Goal: Transaction & Acquisition: Purchase product/service

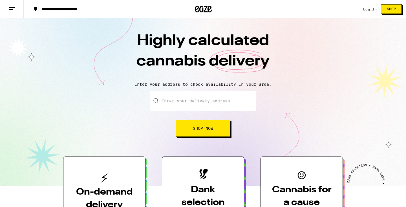
click at [368, 12] on div "Log In Shop" at bounding box center [384, 9] width 43 height 18
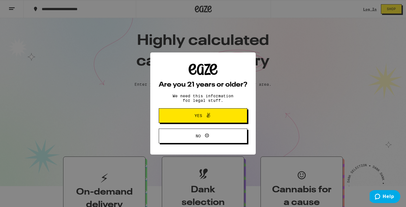
click at [220, 116] on span "Yes" at bounding box center [203, 115] width 43 height 7
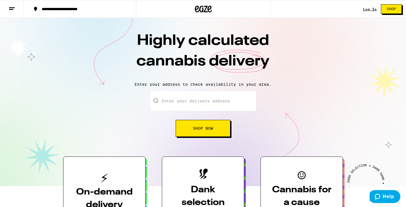
click at [372, 8] on link "Log In" at bounding box center [370, 9] width 14 height 4
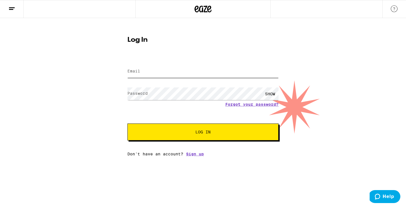
click at [230, 72] on input "Email" at bounding box center [202, 71] width 151 height 13
type input "[EMAIL_ADDRESS][DOMAIN_NAME]"
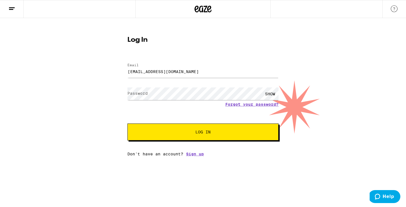
click at [138, 118] on form "Email Email [EMAIL_ADDRESS][DOMAIN_NAME] Password Password SHOW Forgot your pas…" at bounding box center [202, 99] width 151 height 83
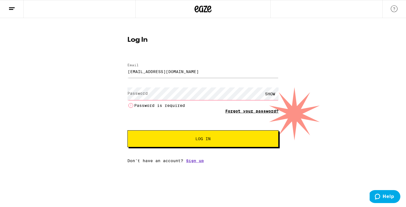
click at [268, 110] on link "Forgot your password?" at bounding box center [251, 111] width 53 height 5
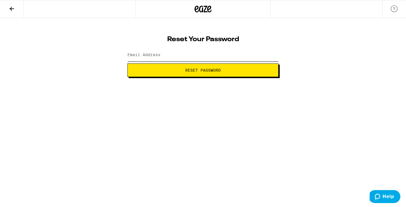
click at [210, 59] on input "Email Address" at bounding box center [202, 55] width 151 height 13
type input "[EMAIL_ADDRESS][DOMAIN_NAME]"
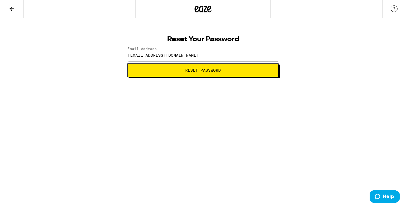
click at [209, 71] on span "Reset Password" at bounding box center [203, 70] width 36 height 4
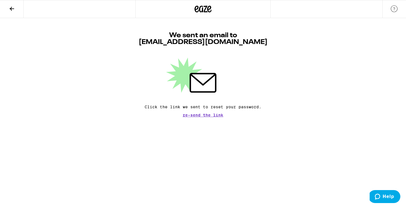
click at [196, 7] on icon at bounding box center [202, 9] width 17 height 10
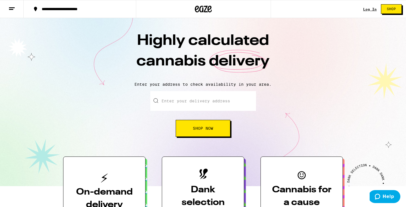
click at [372, 8] on link "Log In" at bounding box center [370, 9] width 14 height 4
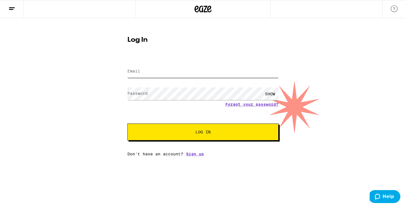
click at [171, 66] on input "Email" at bounding box center [202, 71] width 151 height 13
type input "[EMAIL_ADDRESS][DOMAIN_NAME]"
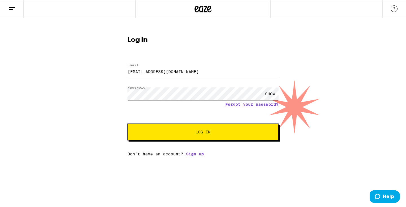
click at [127, 123] on button "Log In" at bounding box center [202, 131] width 151 height 17
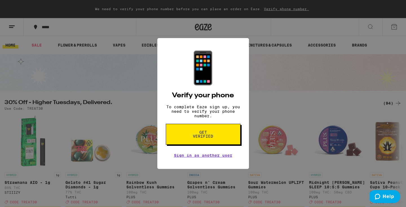
click at [198, 136] on span "Get verified" at bounding box center [203, 134] width 29 height 8
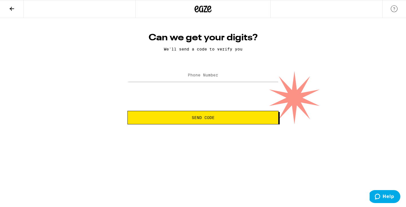
click at [210, 77] on label "Phone Number" at bounding box center [203, 75] width 30 height 5
type input "[PHONE_NUMBER]"
click at [205, 121] on button "Send Code" at bounding box center [202, 118] width 151 height 14
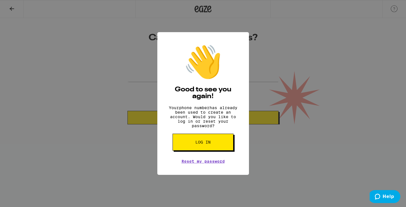
click at [193, 147] on button "Log in" at bounding box center [203, 142] width 61 height 17
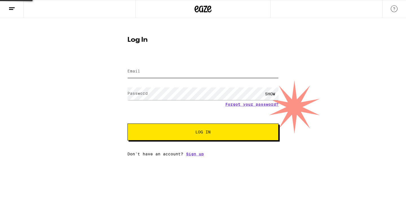
type input "[EMAIL_ADDRESS][DOMAIN_NAME]"
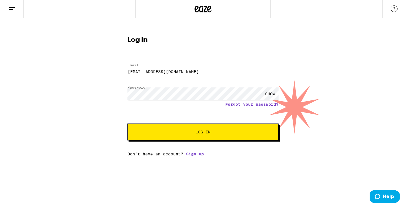
click at [192, 132] on span "Log In" at bounding box center [202, 132] width 105 height 4
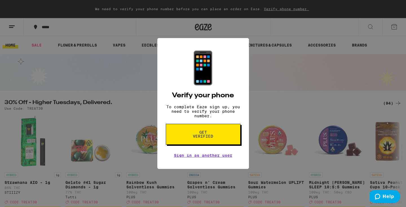
click at [312, 168] on div "📱 Verify your phone To complete Eaze sign up, you need to verify your phone num…" at bounding box center [203, 103] width 406 height 207
click at [198, 158] on link "Sign in as another user" at bounding box center [203, 155] width 58 height 5
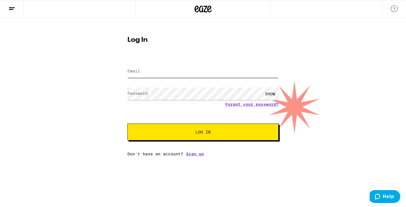
type input "[EMAIL_ADDRESS][DOMAIN_NAME]"
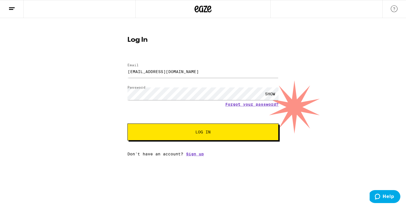
click at [204, 129] on button "Log In" at bounding box center [202, 131] width 151 height 17
